Goal: Find contact information: Find contact information

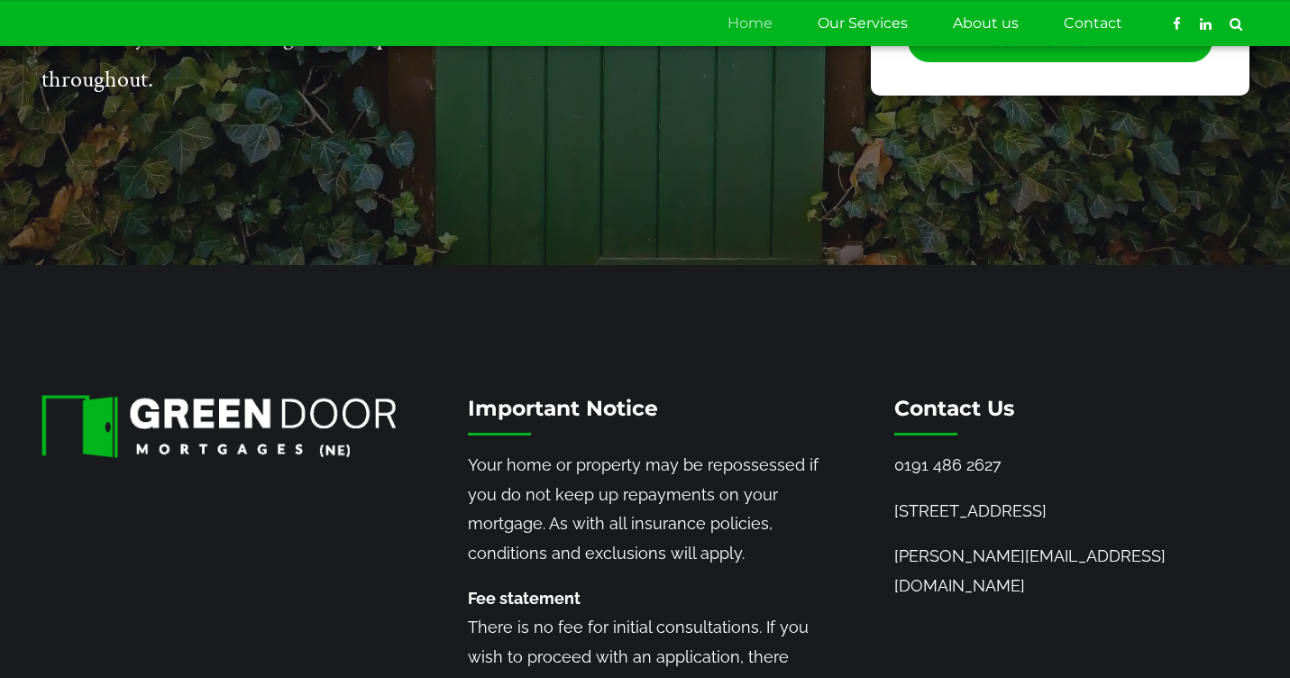
scroll to position [2265, 0]
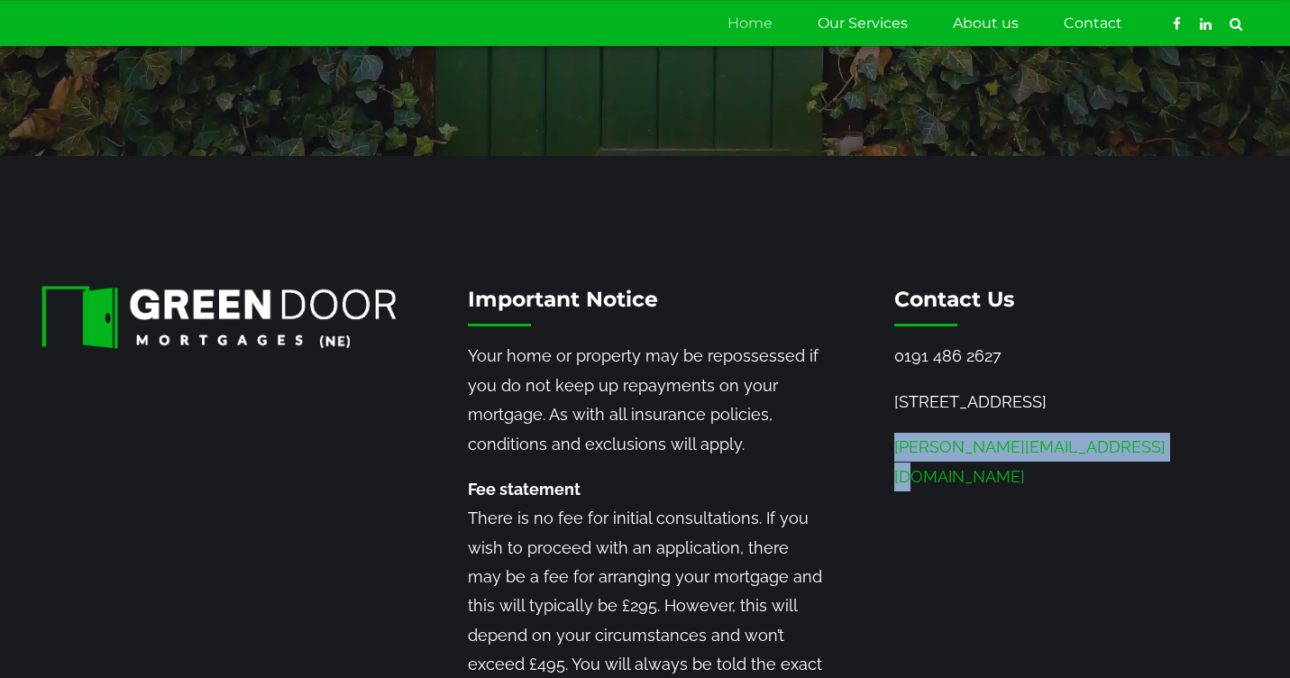
drag, startPoint x: 1162, startPoint y: 432, endPoint x: 895, endPoint y: 438, distance: 266.8
click at [895, 438] on p "[PERSON_NAME][EMAIL_ADDRESS][DOMAIN_NAME]" at bounding box center [1071, 462] width 354 height 59
copy link "[PERSON_NAME][EMAIL_ADDRESS][DOMAIN_NAME]"
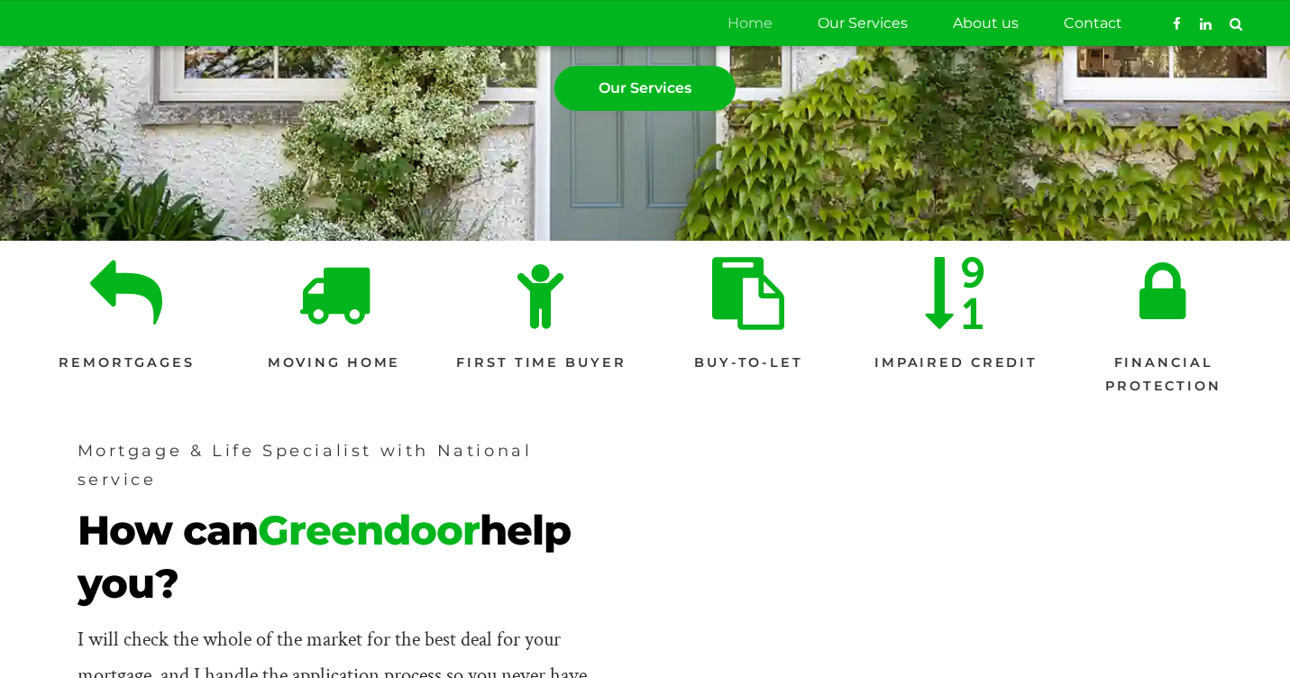
scroll to position [0, 0]
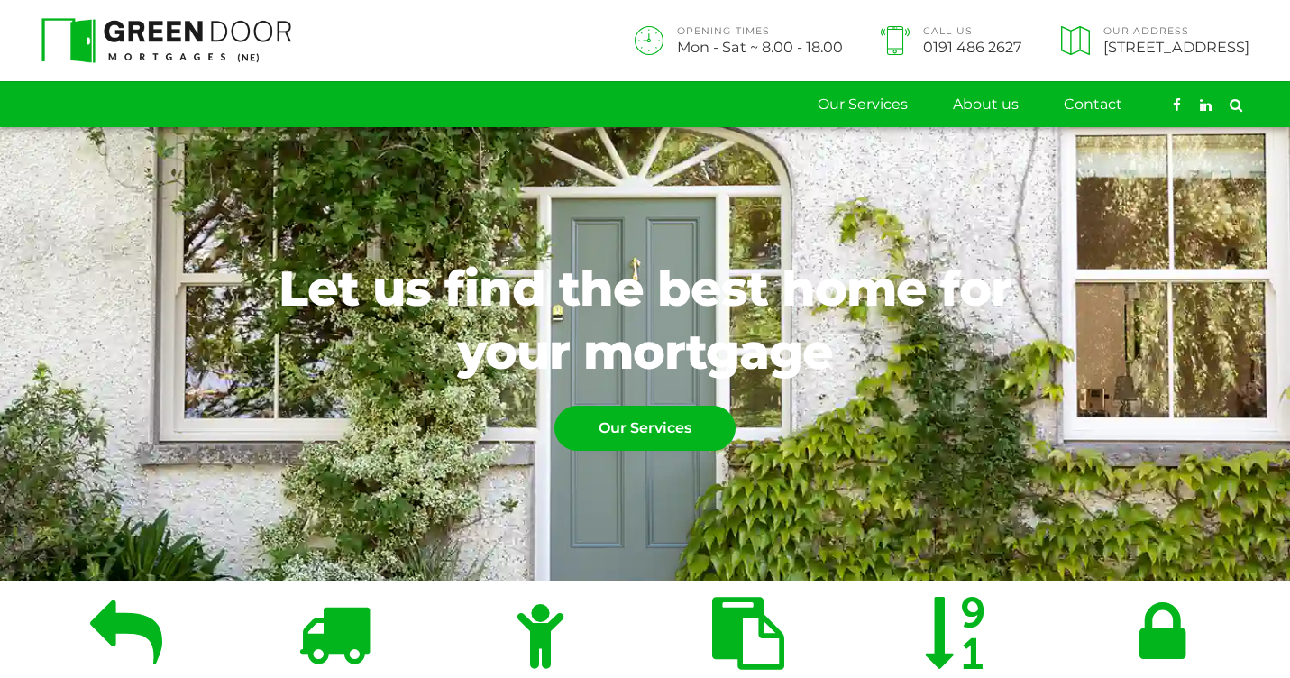
click at [752, 98] on link "Home" at bounding box center [749, 104] width 45 height 45
click at [976, 94] on link "About us" at bounding box center [986, 104] width 66 height 45
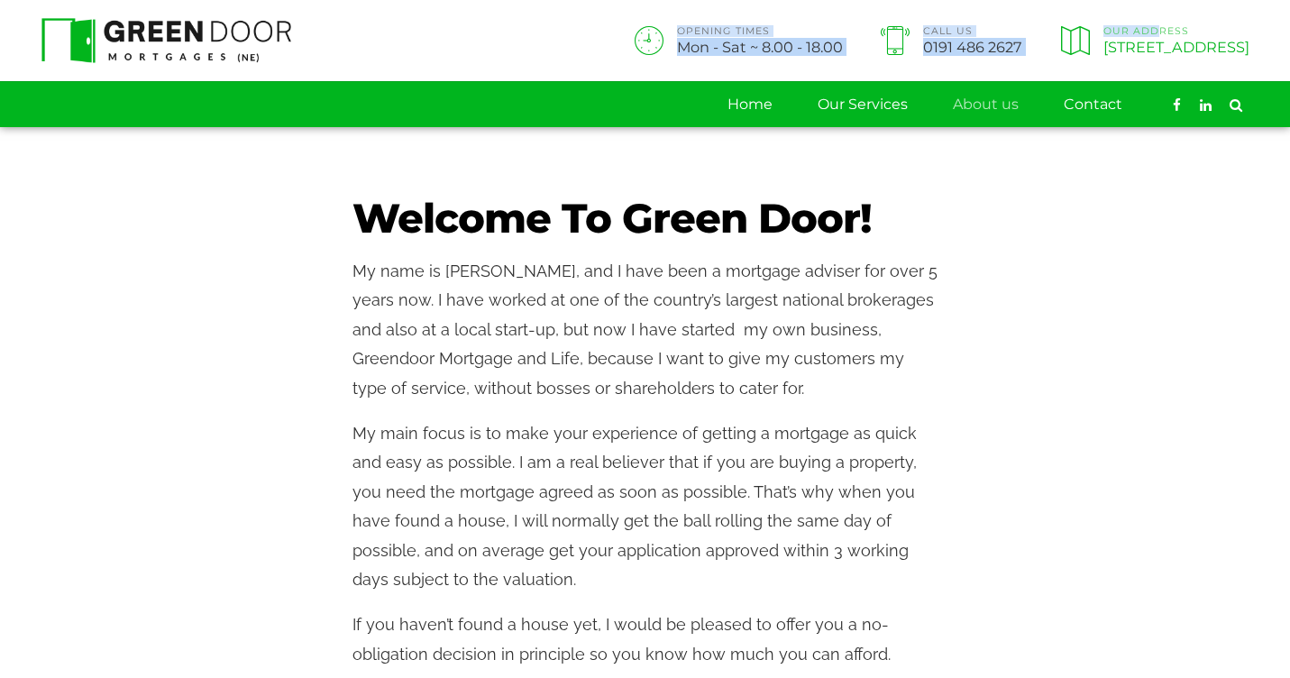
drag, startPoint x: 1262, startPoint y: 37, endPoint x: 916, endPoint y: 30, distance: 345.2
click at [916, 29] on header "OPENING TIMES Mon - Sat ~ 8.00 - 18.00 Call Us 0191 486 2627 Our Address 91 Wes…" at bounding box center [645, 63] width 1290 height 127
click at [1103, 43] on span "[STREET_ADDRESS]" at bounding box center [1176, 47] width 146 height 14
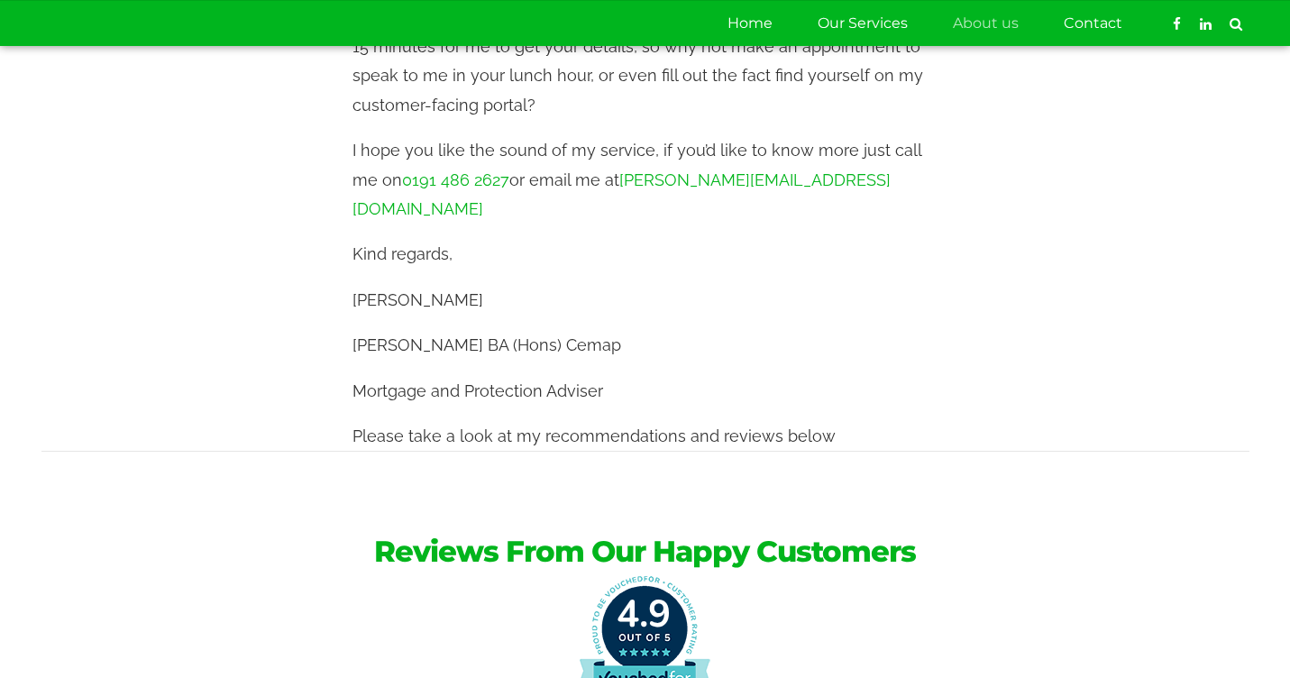
scroll to position [800, 0]
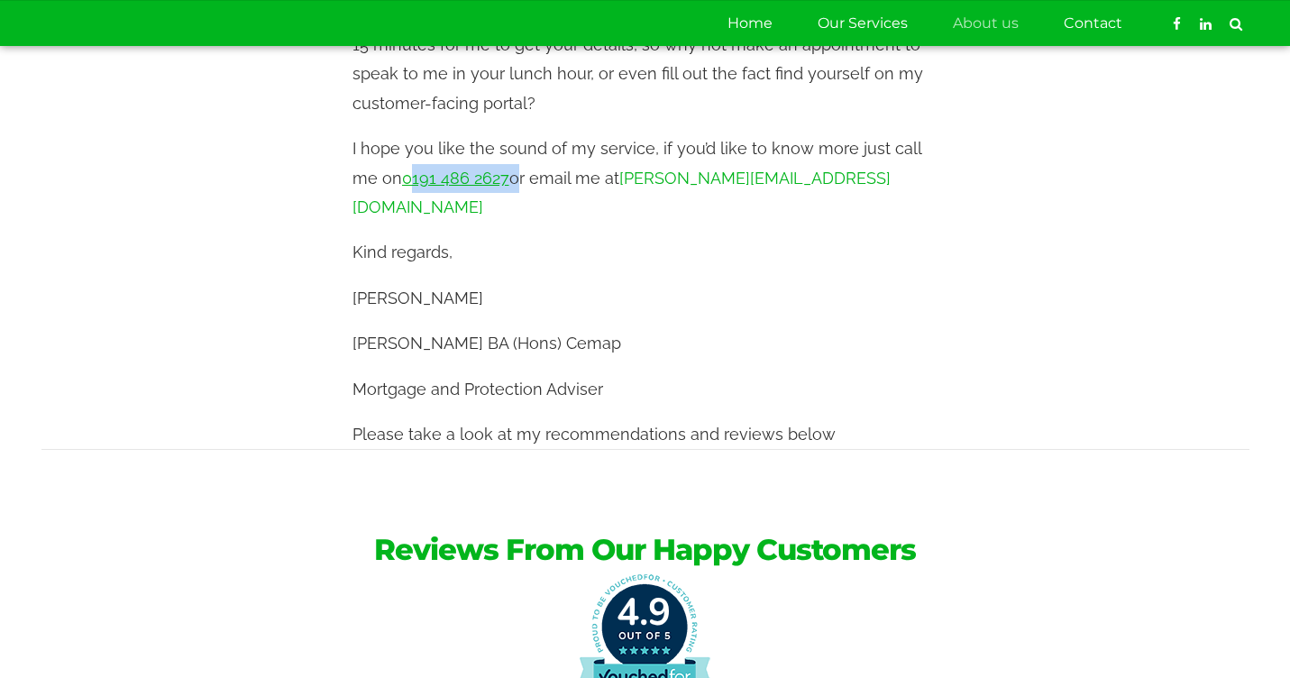
drag, startPoint x: 482, startPoint y: 150, endPoint x: 380, endPoint y: 150, distance: 101.8
click at [380, 150] on p "I hope you like the sound of my service, if you’d like to know more just call m…" at bounding box center [645, 177] width 586 height 87
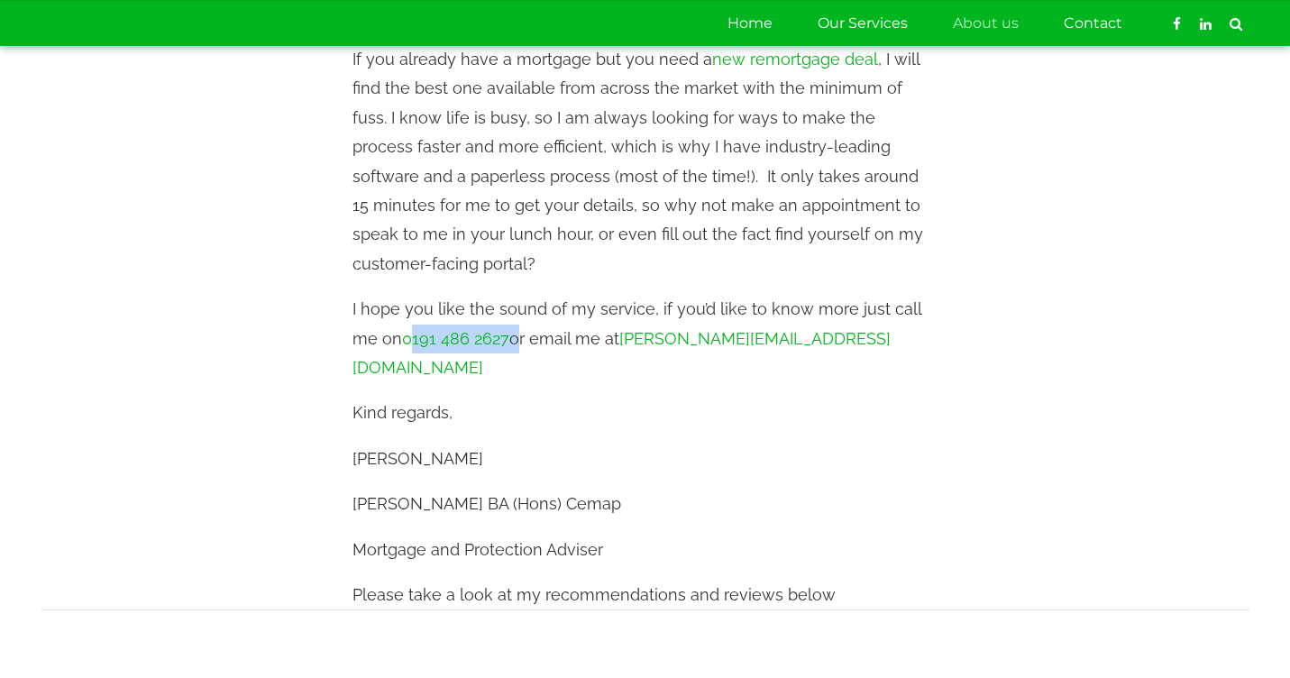
scroll to position [638, 0]
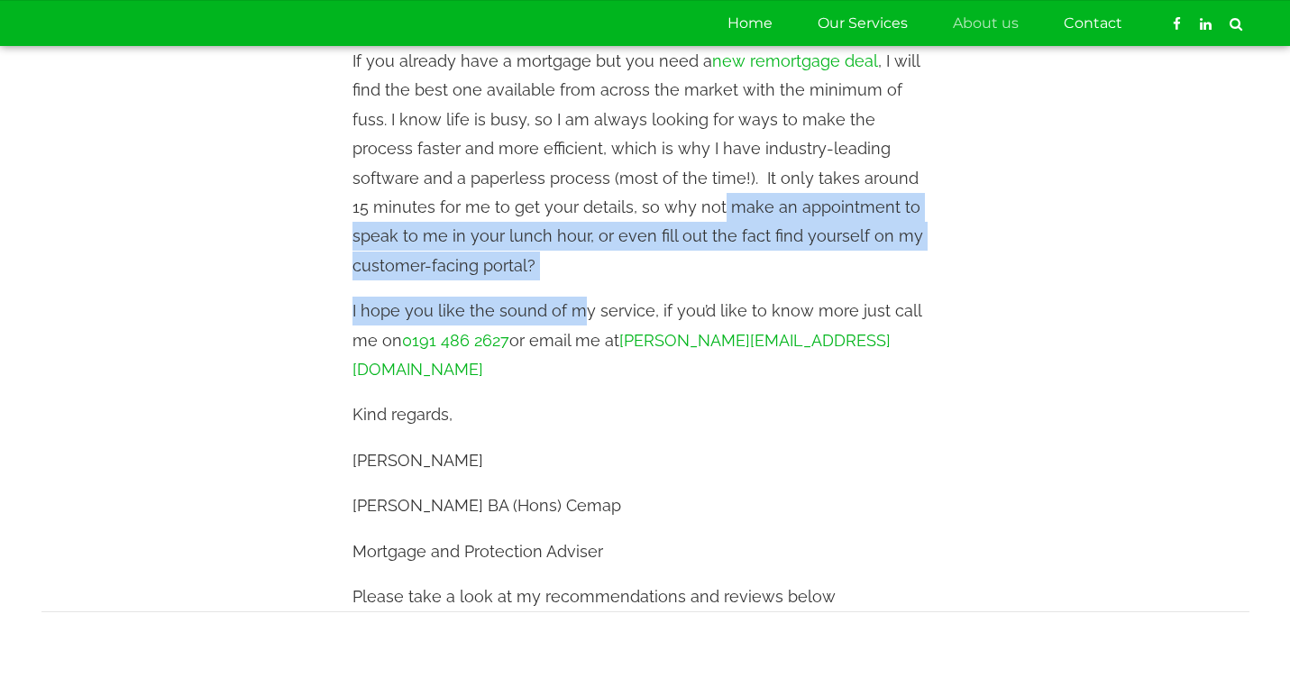
drag, startPoint x: 575, startPoint y: 209, endPoint x: 574, endPoint y: 269, distance: 59.5
click at [574, 270] on div "My name is David Spoor, and I have been a mortgage adviser for over 5 years now…" at bounding box center [645, 115] width 586 height 992
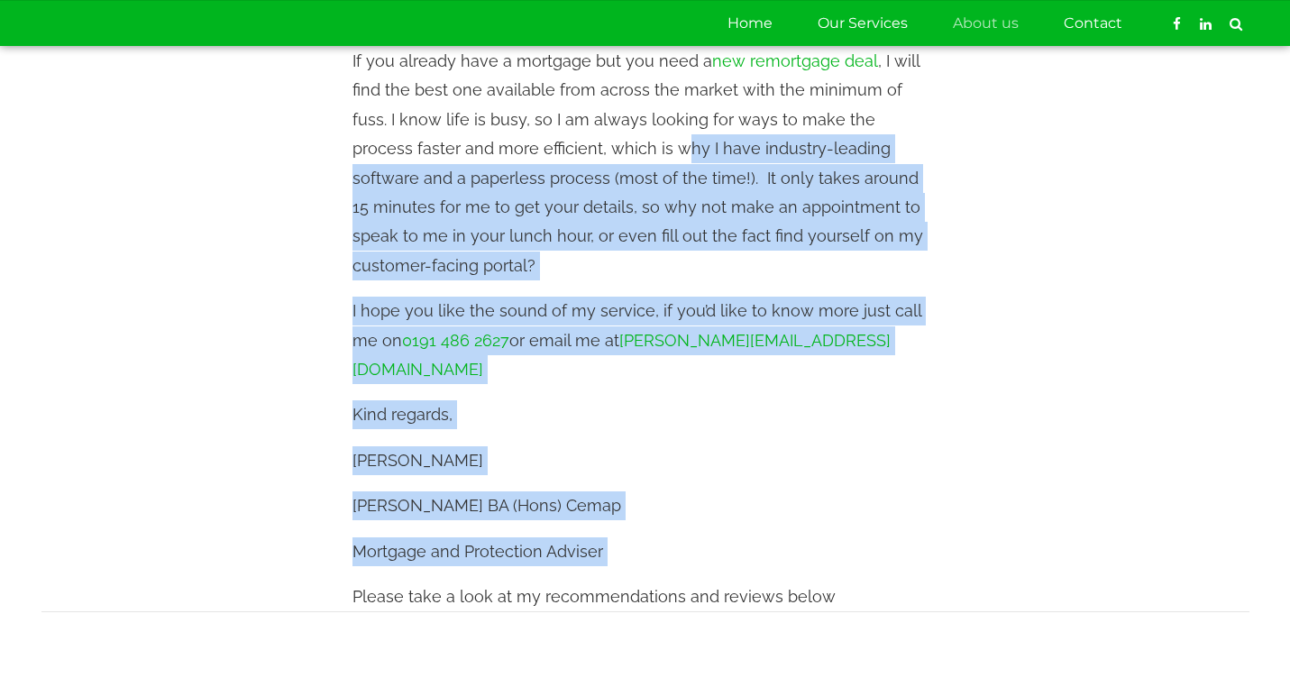
drag, startPoint x: 571, startPoint y: 521, endPoint x: 571, endPoint y: 153, distance: 367.7
click at [571, 153] on div "My name is David Spoor, and I have been a mortgage adviser for over 5 years now…" at bounding box center [645, 115] width 586 height 992
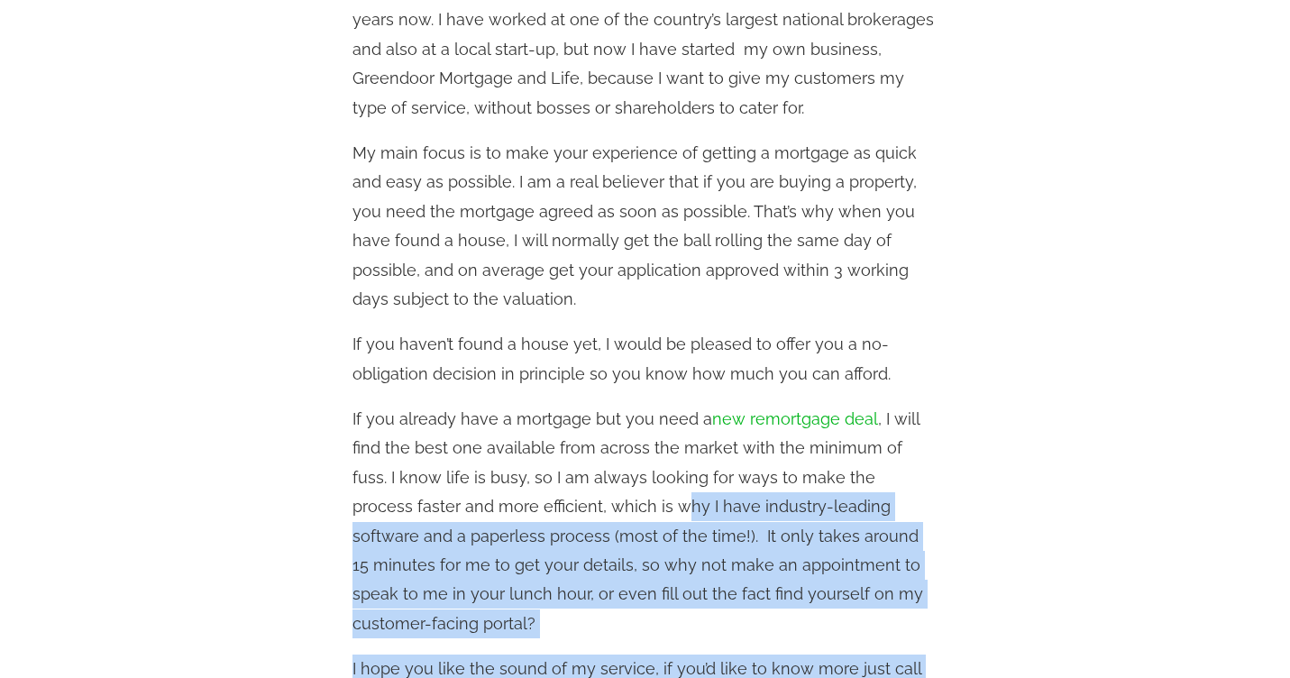
scroll to position [46, 0]
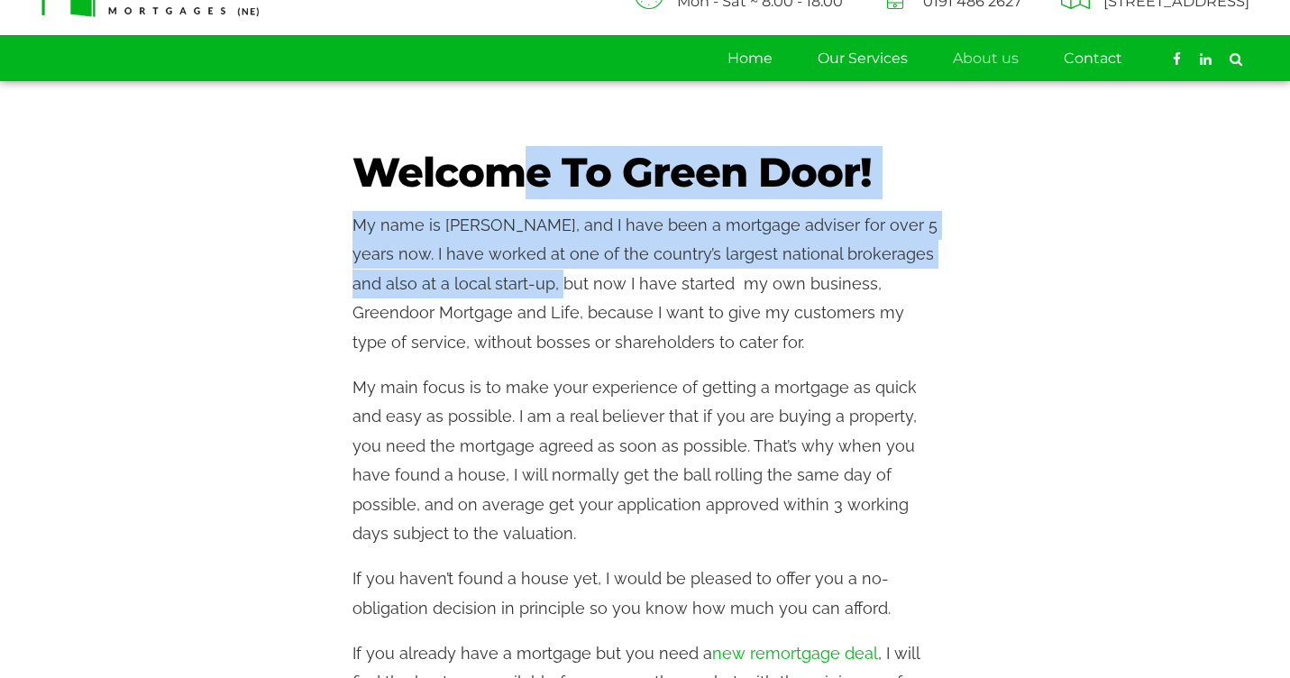
drag, startPoint x: 528, startPoint y: 177, endPoint x: 543, endPoint y: 294, distance: 118.1
click at [543, 294] on div "Welcome To Green Door! My name is David Spoor, and I have been a mortgage advis…" at bounding box center [645, 674] width 586 height 1057
